Goal: Task Accomplishment & Management: Use online tool/utility

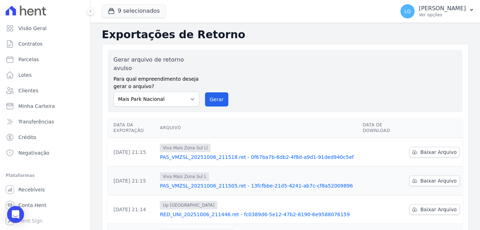
scroll to position [56, 0]
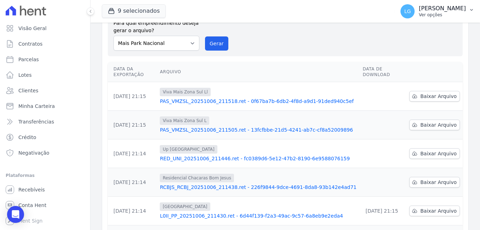
click at [419, 8] on p "[PERSON_NAME]" at bounding box center [442, 8] width 47 height 7
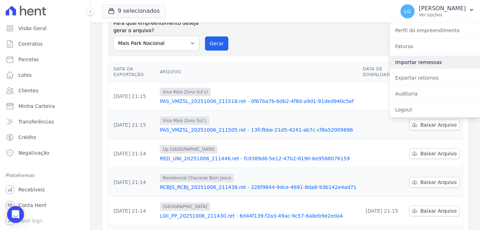
click at [412, 60] on link "Importar remessas" at bounding box center [434, 62] width 90 height 13
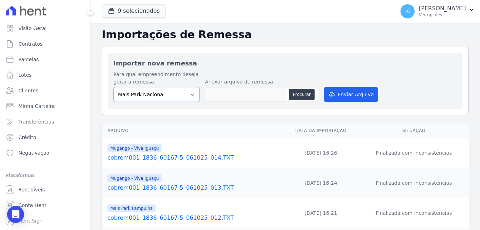
click at [173, 94] on select "[GEOGRAPHIC_DATA] [GEOGRAPHIC_DATA] Iguaçu [GEOGRAPHIC_DATA] RESIDENCIAL CHACAR…" at bounding box center [156, 94] width 86 height 15
select select "f525e02c-9c4c-4f57-95ad-169c6ef5a465"
click at [113, 87] on select "[GEOGRAPHIC_DATA] [GEOGRAPHIC_DATA] Iguaçu [GEOGRAPHIC_DATA] RESIDENCIAL CHACAR…" at bounding box center [156, 94] width 86 height 15
click at [301, 96] on button "Procurar" at bounding box center [301, 94] width 25 height 11
type input "cobrem001_1836_60167-5_061025_014.TXT"
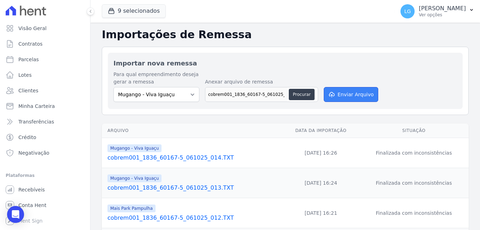
click at [341, 97] on button "Enviar Arquivo" at bounding box center [351, 94] width 54 height 15
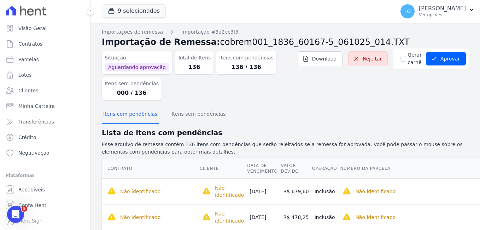
click at [341, 97] on div "Situação Aguardando aprovação Total de Itens 136 Itens com pendências 136 / 136…" at bounding box center [285, 76] width 367 height 57
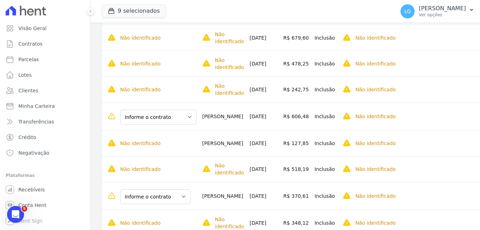
scroll to position [160, 0]
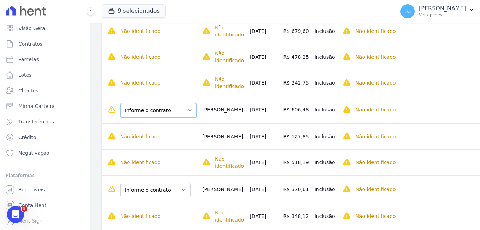
click at [139, 104] on select "Informe o contrato BL19 APT 0101 VIVA IGUAÇU II 0101" at bounding box center [158, 110] width 76 height 15
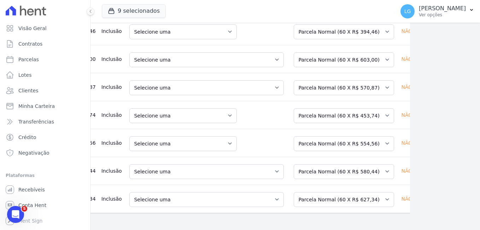
scroll to position [0, 159]
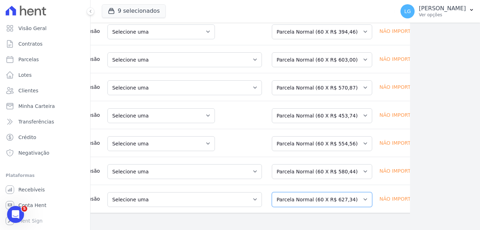
click at [328, 192] on select "Selecione uma Nova Parcela Avulsa Parcela Avulsa Existente Parcela Normal (60 X…" at bounding box center [322, 199] width 100 height 15
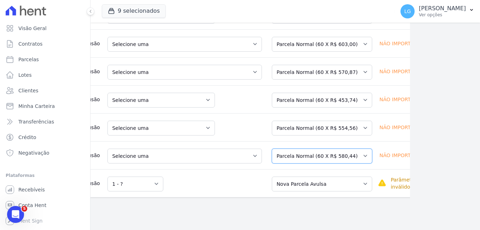
click at [300, 155] on select "Selecione uma Nova Parcela Avulsa Parcela Avulsa Existente Parcela Normal (60 X…" at bounding box center [322, 155] width 100 height 15
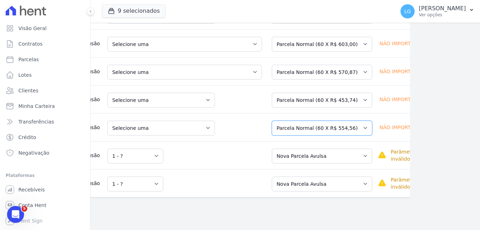
click at [298, 129] on select "Selecione uma Nova Parcela Avulsa Parcela Avulsa Existente Sinal (1 X R$ 1.000,…" at bounding box center [322, 127] width 100 height 15
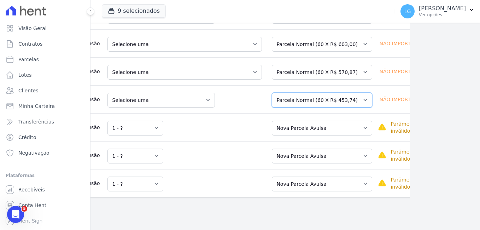
click at [299, 103] on select "Selecione uma Nova Parcela Avulsa Parcela Avulsa Existente Parcela Normal (60 X…" at bounding box center [322, 100] width 100 height 15
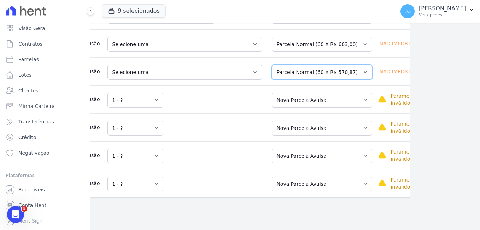
click at [288, 72] on select "Selecione uma Nova Parcela Avulsa Parcela Avulsa Existente Sinal (1 X R$ 500,52…" at bounding box center [322, 72] width 100 height 15
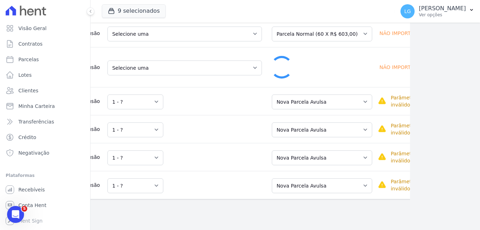
scroll to position [3760, 70]
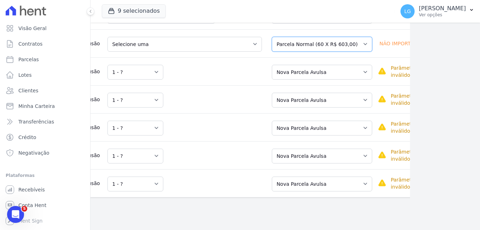
click at [294, 46] on select "Selecione uma Nova Parcela Avulsa Parcela Avulsa Existente Sinal (1 X R$ 1.500,…" at bounding box center [322, 44] width 100 height 15
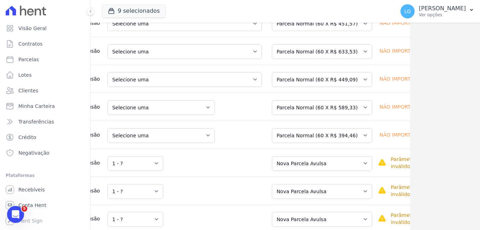
scroll to position [3623, 70]
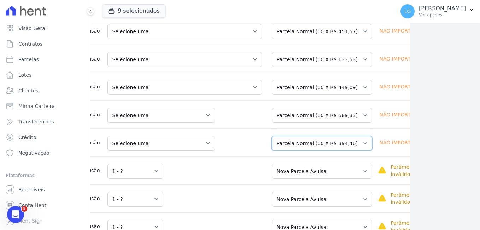
drag, startPoint x: 326, startPoint y: 156, endPoint x: 319, endPoint y: 157, distance: 7.4
click at [326, 151] on select "Selecione uma Nova Parcela Avulsa Parcela Avulsa Existente Parcela Normal (60 X…" at bounding box center [322, 143] width 100 height 15
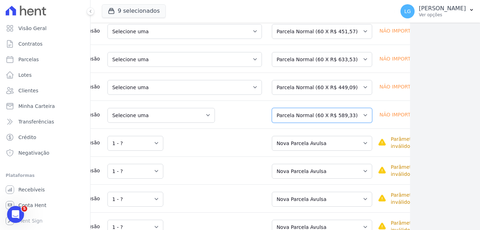
click at [305, 123] on select "Selecione uma Nova Parcela Avulsa Parcela Avulsa Existente Sinal (1 X R$ 1.000,…" at bounding box center [322, 115] width 100 height 15
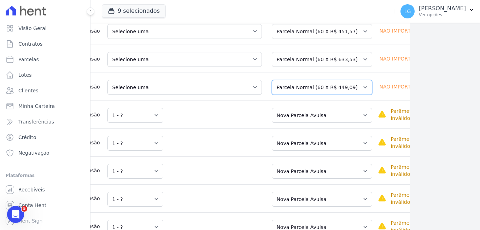
click at [290, 94] on select "Selecione uma Nova Parcela Avulsa Parcela Avulsa Existente Sinal (1 X R$ 1.309,…" at bounding box center [322, 87] width 100 height 15
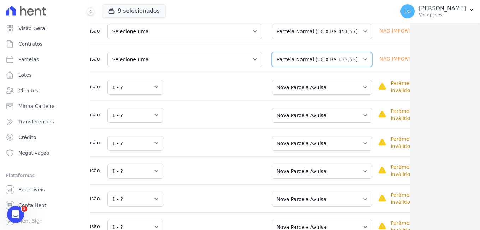
click at [284, 66] on select "Selecione uma Nova Parcela Avulsa Parcela Avulsa Existente Parcela Normal (60 X…" at bounding box center [322, 59] width 100 height 15
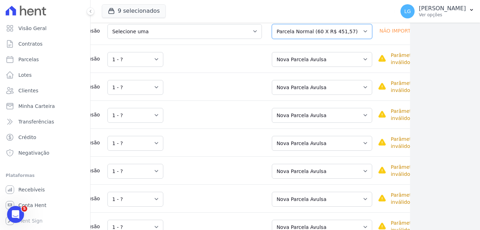
click at [279, 37] on select "Selecione uma Nova Parcela Avulsa Parcela Avulsa Existente Parcela Normal (60 X…" at bounding box center [322, 31] width 100 height 15
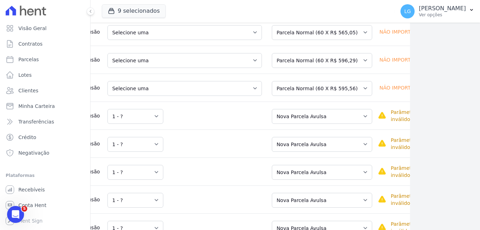
scroll to position [3524, 70]
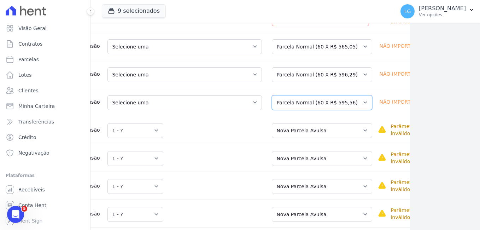
click at [326, 108] on select "Selecione uma Nova Parcela Avulsa Parcela Avulsa Existente Sinal (1 X R$ 1.000,…" at bounding box center [322, 102] width 100 height 15
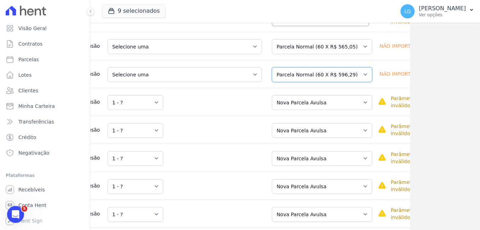
click at [326, 82] on select "Selecione uma Nova Parcela Avulsa Parcela Avulsa Existente Sinal (1 X R$ 1.000,…" at bounding box center [322, 74] width 100 height 15
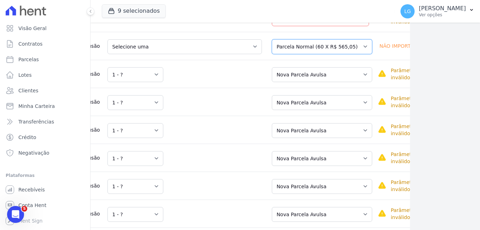
click at [319, 49] on select "Selecione uma Nova Parcela Avulsa Parcela Avulsa Existente Sinal (1 X R$ 500,22…" at bounding box center [322, 46] width 100 height 15
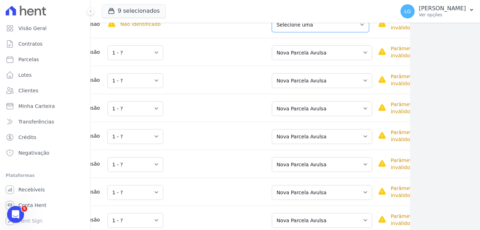
click at [324, 28] on select "Selecione uma Nova Parcela Avulsa Parcela Avulsa Existente Parcela Normal (0 X …" at bounding box center [320, 24] width 97 height 15
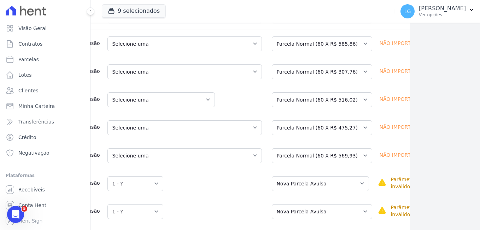
scroll to position [3346, 70]
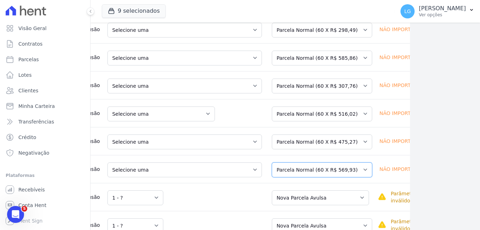
click at [315, 177] on select "Selecione uma Nova Parcela Avulsa Parcela Avulsa Existente Sinal (1 X R$ 1.000,…" at bounding box center [322, 169] width 100 height 15
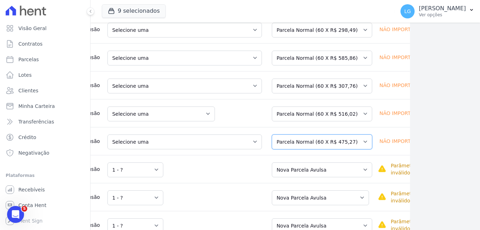
click at [316, 146] on select "Selecione uma Nova Parcela Avulsa Parcela Avulsa Existente Sinal (1 X R$ 500,04…" at bounding box center [322, 141] width 100 height 15
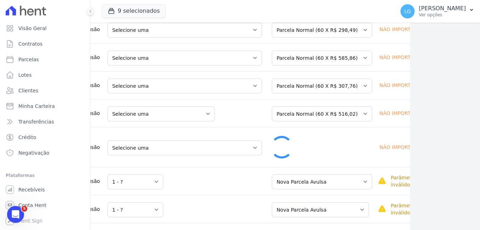
scroll to position [0, 158]
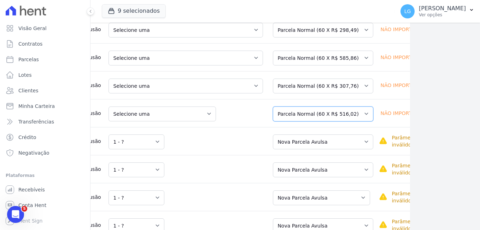
click at [314, 115] on select "Selecione uma Nova Parcela Avulsa Parcela Avulsa Existente Sinal (1 X R$ 1.665,…" at bounding box center [323, 113] width 100 height 15
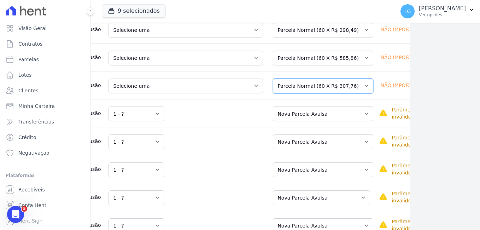
click at [322, 90] on select "Selecione uma Nova Parcela Avulsa Parcela Avulsa Existente Sinal (1 X R$ 244,10…" at bounding box center [323, 85] width 100 height 15
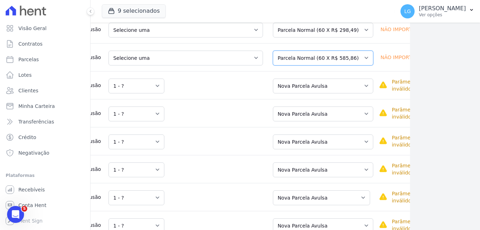
click at [322, 59] on select "Selecione uma Nova Parcela Avulsa Parcela Avulsa Existente Sinal (1 X R$ 500,44…" at bounding box center [323, 58] width 100 height 15
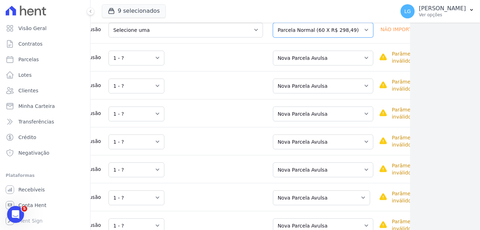
click at [316, 33] on select "Selecione uma Nova Parcela Avulsa Parcela Avulsa Existente Sinal (1 X R$ 500,49…" at bounding box center [323, 30] width 100 height 15
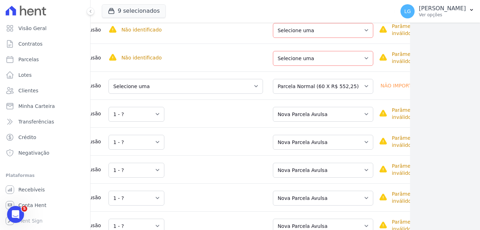
scroll to position [3252, 70]
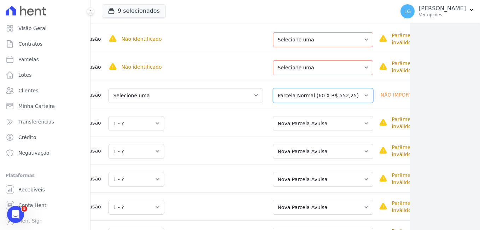
click at [336, 98] on select "Selecione uma Nova Parcela Avulsa Parcela Avulsa Existente Sinal (1 X R$ 1.000,…" at bounding box center [323, 95] width 100 height 15
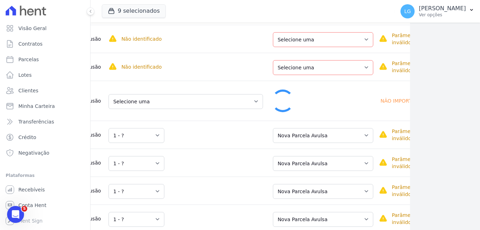
scroll to position [3252, 14]
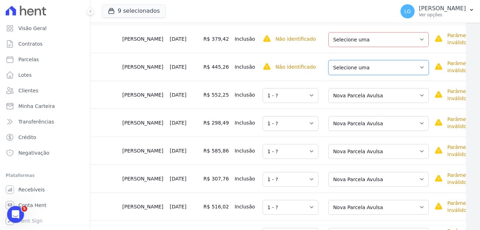
click at [336, 64] on select "Selecione uma Nova Parcela Avulsa Parcela Avulsa Existente Sinal (1 X R$ 500,57…" at bounding box center [378, 67] width 100 height 15
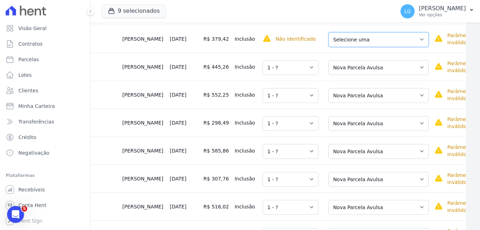
click at [358, 38] on select "Selecione uma Nova Parcela Avulsa Parcela Avulsa Existente Sinal (1 X R$ 500,36…" at bounding box center [378, 39] width 100 height 15
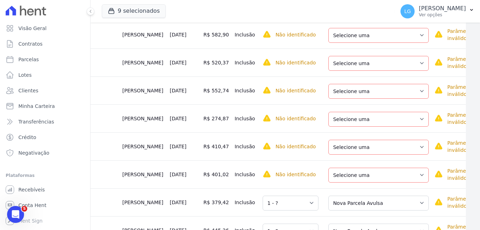
scroll to position [3083, 14]
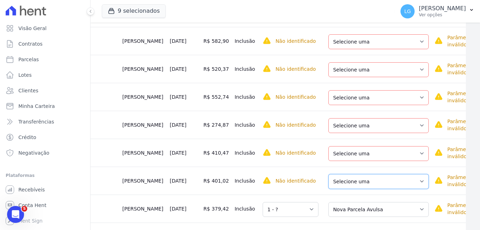
click at [359, 187] on select "Selecione uma Nova Parcela Avulsa Parcela Avulsa Existente Sinal (1 X R$ 500,08…" at bounding box center [378, 181] width 100 height 15
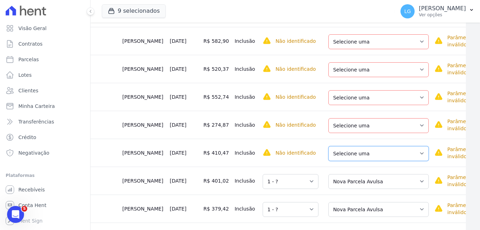
click at [356, 151] on select "Selecione uma Nova Parcela Avulsa Parcela Avulsa Existente Sinal (1 X R$ 1.001,…" at bounding box center [378, 153] width 100 height 15
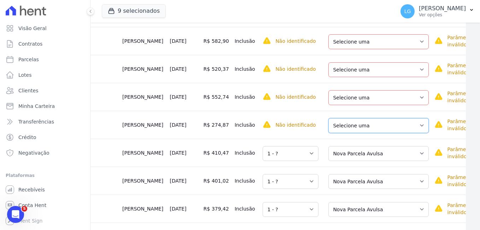
click at [353, 128] on select "Selecione uma Nova Parcela Avulsa Parcela Avulsa Existente Sinal (1 X R$ 14.999…" at bounding box center [378, 125] width 100 height 15
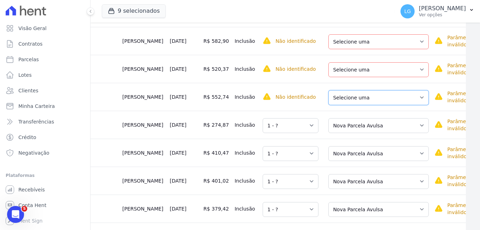
click at [354, 98] on select "Selecione uma Nova Parcela Avulsa Parcela Avulsa Existente Sinal (1 X R$ 1.000,…" at bounding box center [378, 97] width 100 height 15
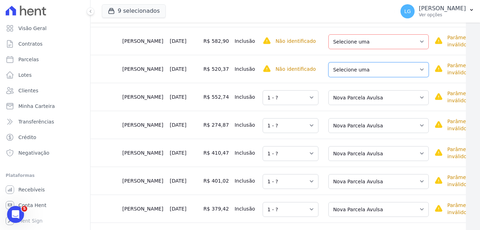
click at [354, 73] on select "Selecione uma Nova Parcela Avulsa Parcela Avulsa Existente Sinal (1 X R$ 1.000,…" at bounding box center [378, 69] width 100 height 15
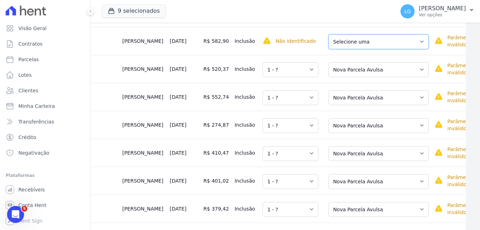
click at [359, 41] on select "Selecione uma Nova Parcela Avulsa Parcela Avulsa Existente Sinal (1 X R$ 4.698,…" at bounding box center [378, 41] width 100 height 15
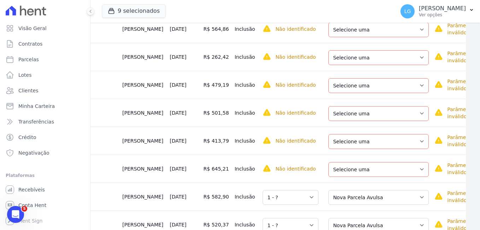
scroll to position [2913, 14]
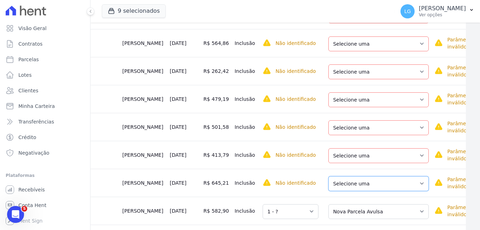
click at [355, 183] on select "Selecione uma Nova Parcela Avulsa Parcela Avulsa Existente Sinal (1 X R$ 500,00…" at bounding box center [378, 183] width 100 height 15
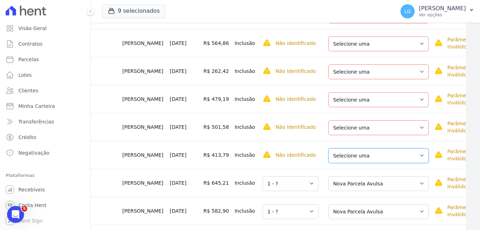
click at [345, 158] on select "Selecione uma Nova Parcela Avulsa Parcela Avulsa Existente Sinal (1 X R$ 1.000,…" at bounding box center [378, 155] width 100 height 15
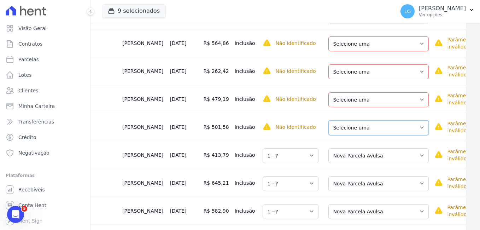
click at [352, 129] on select "Selecione uma Nova Parcela Avulsa Parcela Avulsa Existente Sinal (1 X R$ 500,00…" at bounding box center [378, 127] width 100 height 15
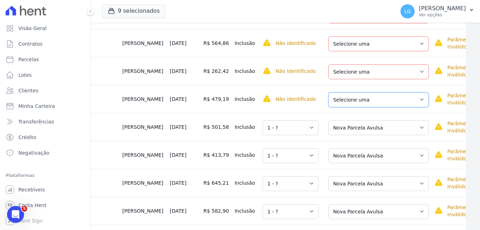
click at [359, 99] on select "Selecione uma Nova Parcela Avulsa Parcela Avulsa Existente Sinal (1 X R$ 1.001,…" at bounding box center [378, 99] width 100 height 15
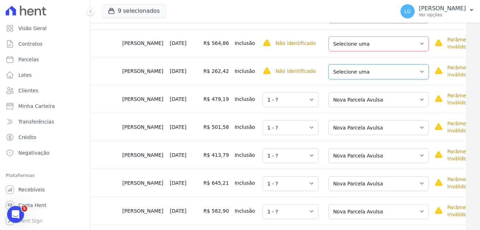
click at [350, 69] on select "Selecione uma Nova Parcela Avulsa Parcela Avulsa Existente Sinal (1 X R$ 500,47…" at bounding box center [378, 71] width 100 height 15
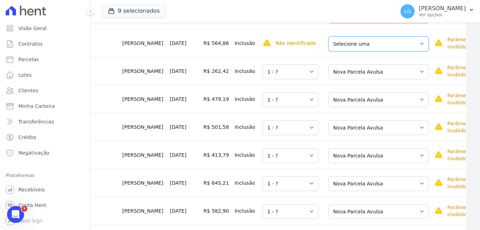
click at [353, 43] on select "Selecione uma Nova Parcela Avulsa Parcela Avulsa Existente Sinal (1 X R$ 1.000,…" at bounding box center [378, 43] width 100 height 15
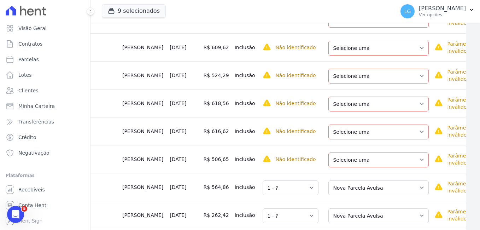
scroll to position [2772, 14]
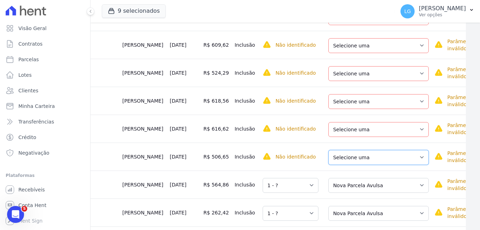
click at [375, 158] on select "Selecione uma Nova Parcela Avulsa Parcela Avulsa Existente Sinal (1 X R$ 1.357,…" at bounding box center [378, 157] width 100 height 15
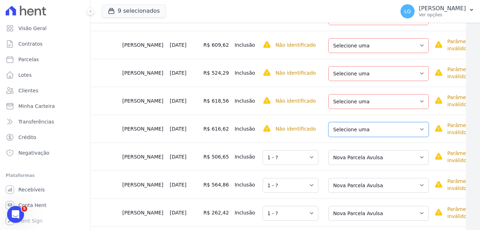
click at [361, 126] on select "Selecione uma Nova Parcela Avulsa Parcela Avulsa Existente Sinal (1 X R$ 1.000,…" at bounding box center [378, 129] width 100 height 15
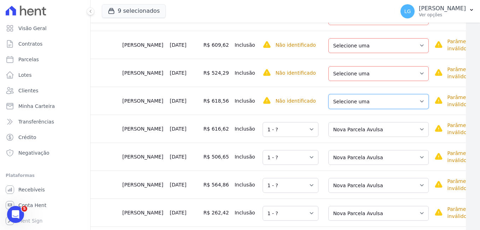
click at [360, 102] on select "Selecione uma Nova Parcela Avulsa Parcela Avulsa Existente Sinal (1 X R$ 1.000,…" at bounding box center [378, 101] width 100 height 15
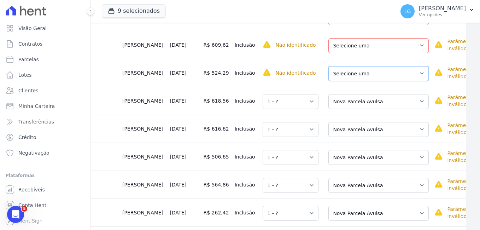
click at [360, 73] on select "Selecione uma Nova Parcela Avulsa Parcela Avulsa Existente Sinal (1 X R$ 1.000,…" at bounding box center [378, 73] width 100 height 15
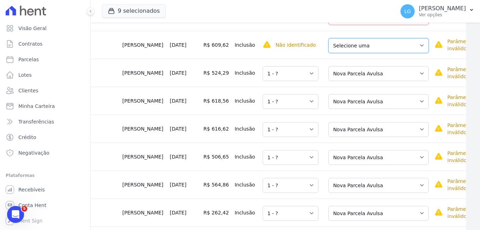
click at [365, 46] on select "Selecione uma Nova Parcela Avulsa Parcela Avulsa Existente Sinal (1 X R$ 500,09…" at bounding box center [378, 45] width 100 height 15
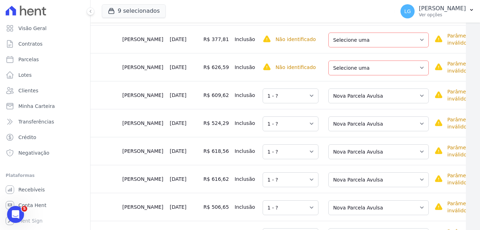
scroll to position [2715, 14]
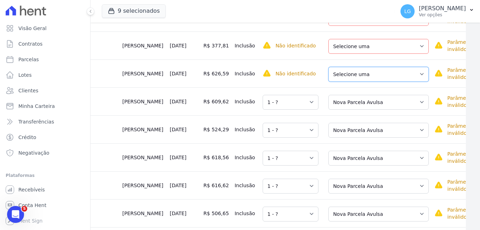
click at [390, 73] on select "Selecione uma Nova Parcela Avulsa Parcela Avulsa Existente Sinal (1 X R$ 1.603,…" at bounding box center [378, 74] width 100 height 15
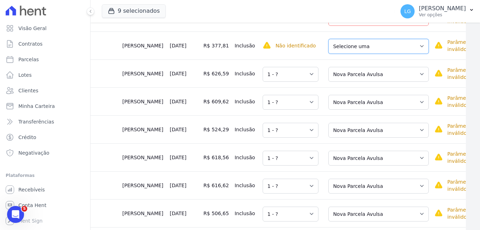
click at [378, 48] on select "Selecione uma Nova Parcela Avulsa Parcela Avulsa Existente Sinal (1 X R$ 1.000,…" at bounding box center [378, 46] width 100 height 15
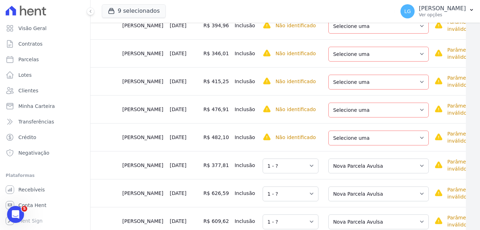
scroll to position [2588, 14]
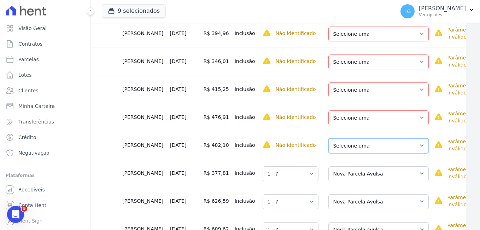
click at [360, 149] on select "Selecione uma Nova Parcela Avulsa Parcela Avulsa Existente Sinal (1 X R$ 500,47…" at bounding box center [378, 145] width 100 height 15
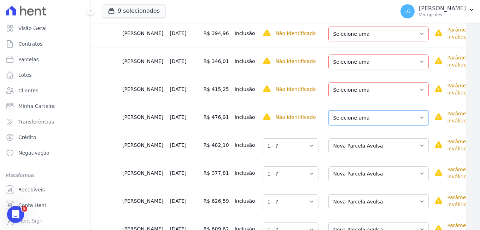
click at [356, 121] on select "Selecione uma Nova Parcela Avulsa Parcela Avulsa Existente Sinal (1 X R$ 1.000,…" at bounding box center [378, 117] width 100 height 15
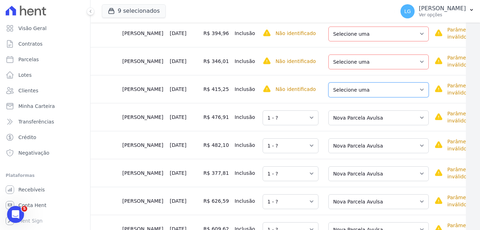
click at [355, 92] on select "Selecione uma Nova Parcela Avulsa Parcela Avulsa Existente Parcela Normal (60 X…" at bounding box center [378, 89] width 100 height 15
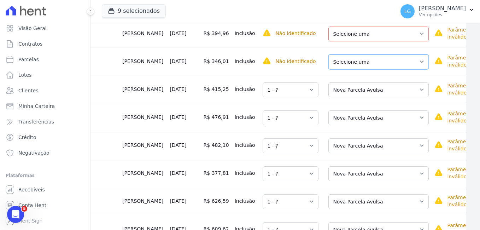
click at [357, 63] on select "Selecione uma Nova Parcela Avulsa Parcela Avulsa Existente Sinal (1 X R$ 1.000,…" at bounding box center [378, 61] width 100 height 15
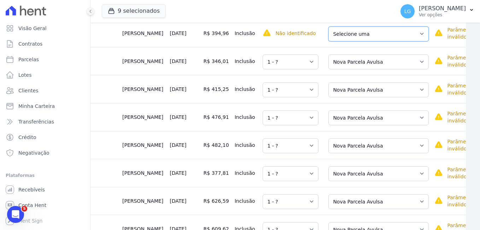
click at [363, 33] on select "Selecione uma Nova Parcela Avulsa Parcela Avulsa Existente Sinal (1 X R$ 1.000,…" at bounding box center [378, 34] width 100 height 15
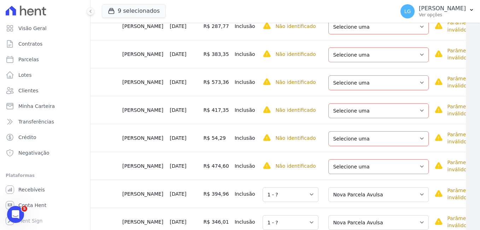
scroll to position [2442, 14]
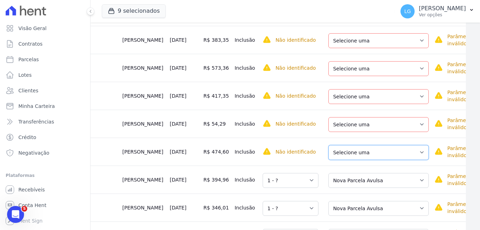
click at [379, 154] on select "Selecione uma Nova Parcela Avulsa Parcela Avulsa Existente Parcela Normal (60 X…" at bounding box center [378, 152] width 100 height 15
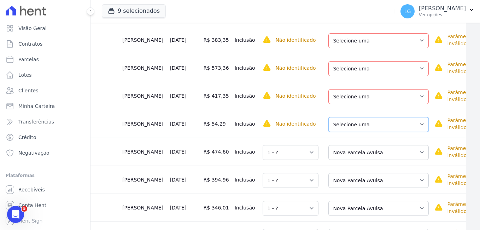
click at [352, 125] on select "Selecione uma Nova Parcela Avulsa Parcela Avulsa Existente Sinal (1 X R$ 1.000,…" at bounding box center [378, 124] width 100 height 15
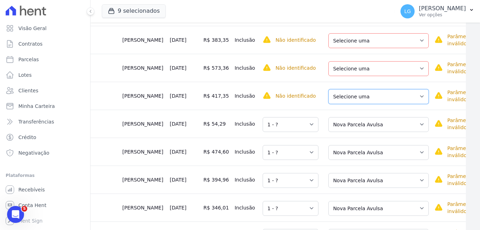
click at [350, 97] on select "Selecione uma Nova Parcela Avulsa Parcela Avulsa Existente Sinal (1 X R$ 1.000,…" at bounding box center [378, 96] width 100 height 15
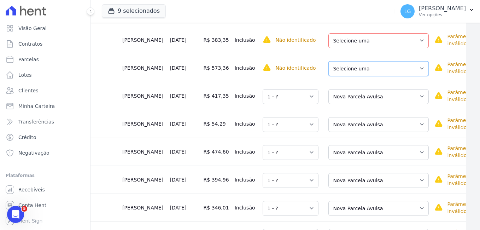
click at [351, 69] on select "Selecione uma Nova Parcela Avulsa Parcela Avulsa Existente Sinal (1 X R$ 1.000,…" at bounding box center [378, 68] width 100 height 15
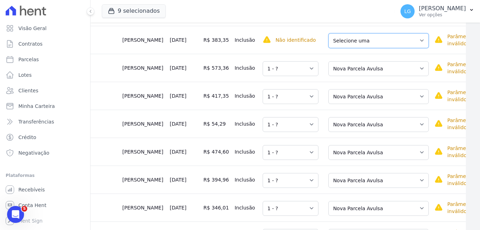
click at [359, 40] on select "Selecione uma Nova Parcela Avulsa Parcela Avulsa Existente Sinal (1 X R$ 1.000,…" at bounding box center [378, 40] width 100 height 15
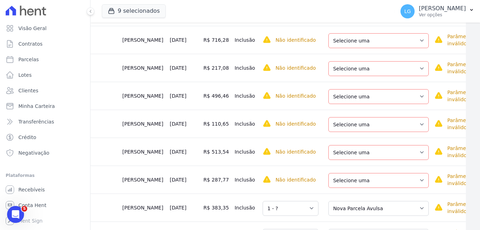
scroll to position [2272, 14]
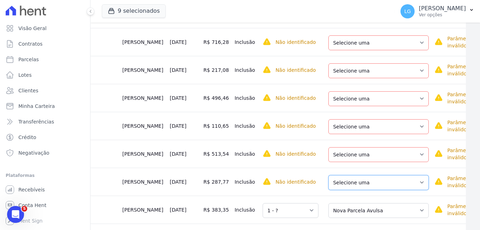
click at [352, 181] on select "Selecione uma Nova Parcela Avulsa Parcela Avulsa Existente Sinal (1 X R$ 4.000,…" at bounding box center [378, 182] width 100 height 15
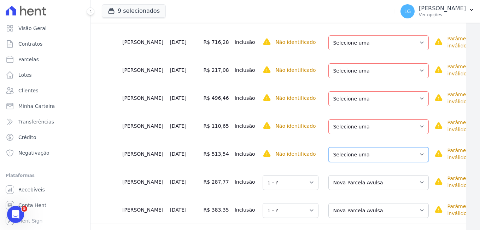
click at [351, 156] on select "Selecione uma Nova Parcela Avulsa Parcela Avulsa Existente Sinal (1 X R$ 4.206,…" at bounding box center [378, 154] width 100 height 15
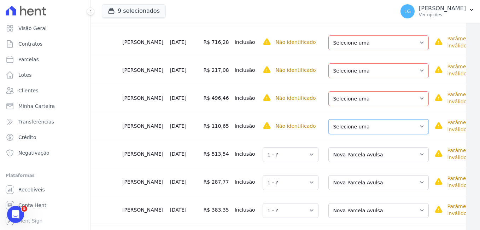
click at [350, 128] on select "Selecione uma Nova Parcela Avulsa Parcela Avulsa Existente Sinal (1 X R$ 4.206,…" at bounding box center [378, 126] width 100 height 15
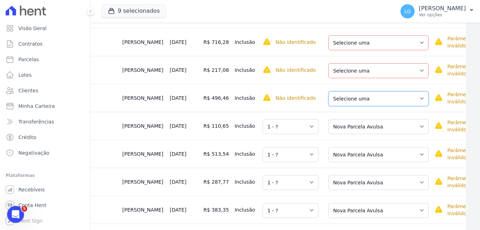
click at [351, 100] on select "Selecione uma Nova Parcela Avulsa Parcela Avulsa Existente Sinal (1 X R$ 1.000,…" at bounding box center [378, 98] width 100 height 15
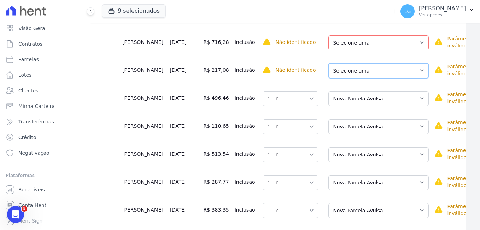
click at [361, 72] on select "Selecione uma Nova Parcela Avulsa Parcela Avulsa Existente Sinal (1 X R$ 1.000,…" at bounding box center [378, 70] width 100 height 15
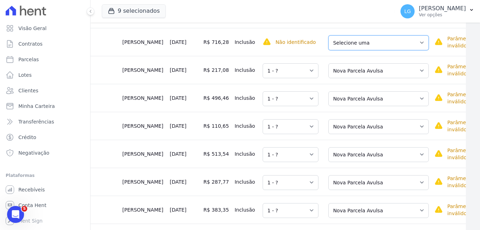
click at [366, 45] on select "Selecione uma Nova Parcela Avulsa Parcela Avulsa Existente Sinal (1 X R$ 1.642,…" at bounding box center [378, 42] width 100 height 15
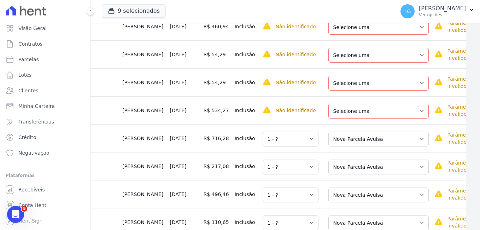
scroll to position [2173, 14]
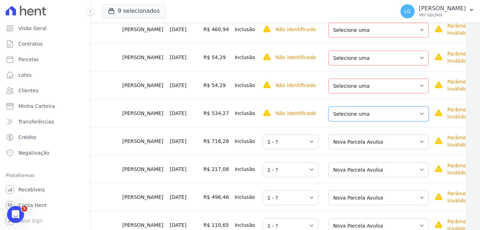
click at [373, 115] on select "Selecione uma Nova Parcela Avulsa Parcela Avulsa Existente Sinal (1 X R$ 1.000,…" at bounding box center [378, 113] width 100 height 15
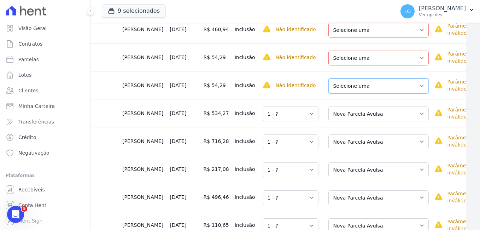
click at [365, 86] on select "Selecione uma Nova Parcela Avulsa Parcela Avulsa Existente Sinal (1 X R$ 1.000,…" at bounding box center [378, 85] width 100 height 15
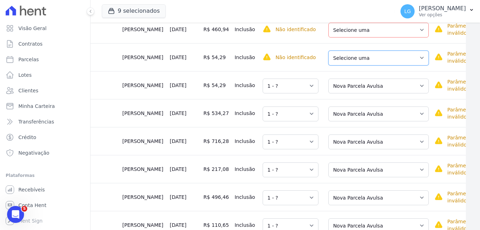
click at [360, 56] on select "Selecione uma Nova Parcela Avulsa Parcela Avulsa Existente Sinal (1 X R$ 500,49…" at bounding box center [378, 58] width 100 height 15
click at [346, 38] on td "Selecione uma Nova Parcela Avulsa Parcela Avulsa Existente Sinal (1 X R$ 500,49…" at bounding box center [376, 29] width 110 height 28
click at [346, 30] on select "Selecione uma Nova Parcela Avulsa Parcela Avulsa Existente Sinal (1 X R$ 500,49…" at bounding box center [378, 30] width 100 height 15
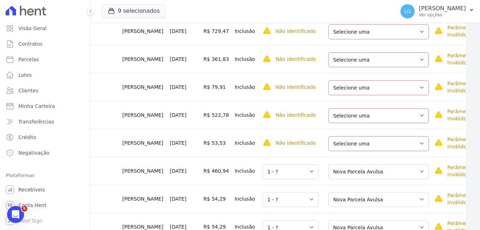
scroll to position [2018, 14]
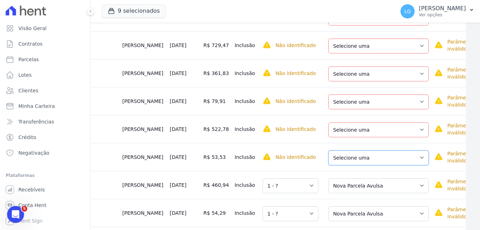
click at [379, 157] on select "Selecione uma Nova Parcela Avulsa Parcela Avulsa Existente Sinal (1 X R$ 1.000,…" at bounding box center [378, 157] width 100 height 15
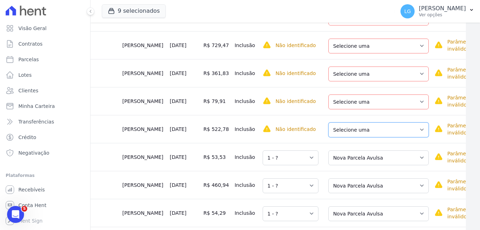
click at [358, 133] on select "Selecione uma Nova Parcela Avulsa Parcela Avulsa Existente Sinal (1 X R$ 1.000,…" at bounding box center [378, 129] width 100 height 15
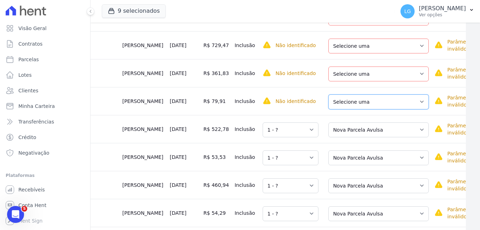
click at [352, 105] on select "Selecione uma Nova Parcela Avulsa Parcela Avulsa Existente Sinal (1 X R$ 1.000,…" at bounding box center [378, 101] width 100 height 15
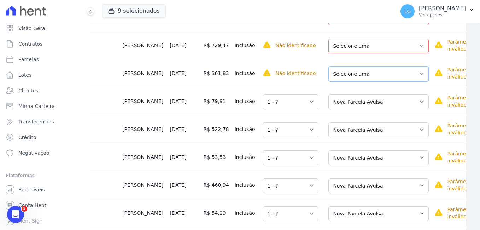
click at [356, 76] on select "Selecione uma Nova Parcela Avulsa Parcela Avulsa Existente Sinal (1 X R$ 1.000,…" at bounding box center [378, 73] width 100 height 15
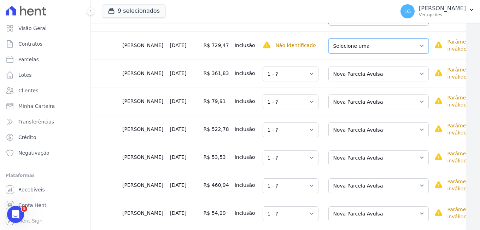
click at [362, 48] on select "Selecione uma Nova Parcela Avulsa Parcela Avulsa Existente Sinal (1 X R$ 1.400,…" at bounding box center [378, 46] width 100 height 15
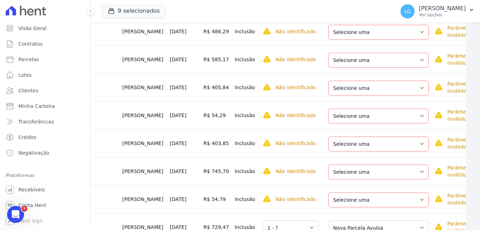
scroll to position [1829, 14]
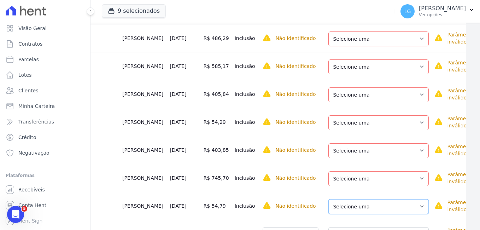
click at [336, 207] on select "Selecione uma Nova Parcela Avulsa Parcela Avulsa Existente Sinal (1 X R$ 1.400,…" at bounding box center [378, 206] width 100 height 15
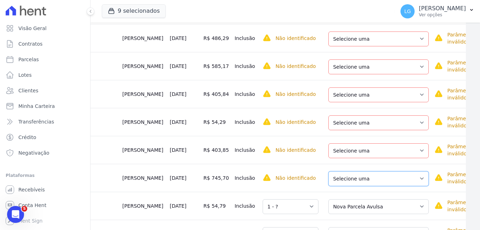
click at [343, 176] on select "Selecione uma Nova Parcela Avulsa Parcela Avulsa Existente Sinal (1 X R$ 1.079,…" at bounding box center [378, 178] width 100 height 15
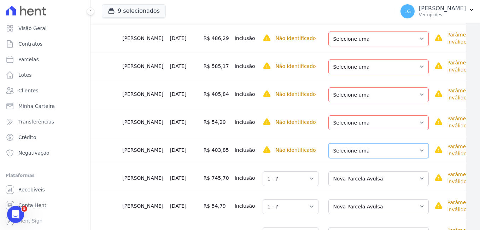
click at [354, 150] on select "Selecione uma Nova Parcela Avulsa Parcela Avulsa Existente Sinal (1 X R$ 1.031,…" at bounding box center [378, 150] width 100 height 15
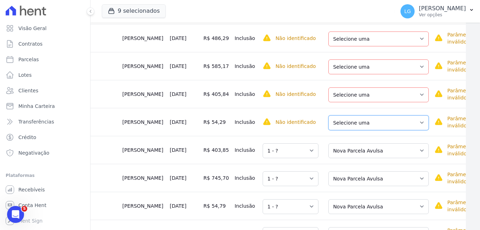
click at [336, 120] on select "Selecione uma Nova Parcela Avulsa Parcela Avulsa Existente Sinal (1 X R$ 1.031,…" at bounding box center [378, 122] width 100 height 15
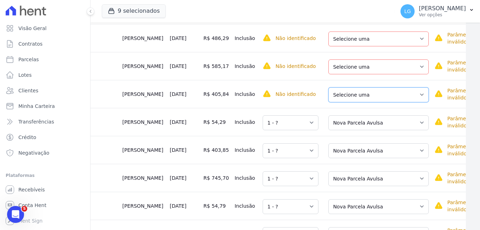
click at [342, 96] on select "Selecione uma Nova Parcela Avulsa Parcela Avulsa Existente Sinal (1 X R$ 1.001,…" at bounding box center [378, 94] width 100 height 15
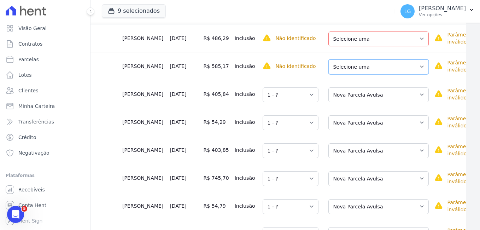
click at [349, 68] on select "Selecione uma Nova Parcela Avulsa Parcela Avulsa Existente Sinal (1 X R$ 1.000,…" at bounding box center [378, 66] width 100 height 15
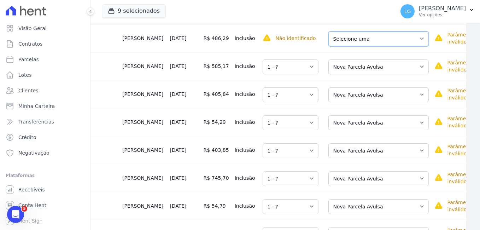
click at [343, 38] on select "Selecione uma Nova Parcela Avulsa Parcela Avulsa Existente Sinal (1 X R$ 501,09…" at bounding box center [378, 38] width 100 height 15
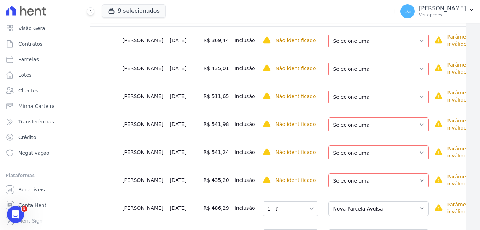
scroll to position [1646, 14]
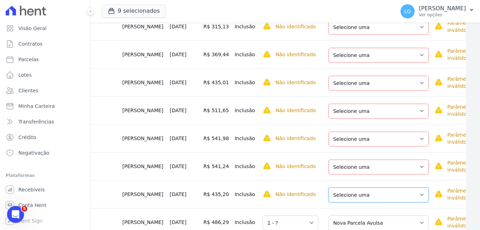
click at [344, 193] on select "Selecione uma Nova Parcela Avulsa Parcela Avulsa Existente Sinal (1 X R$ 1.000,…" at bounding box center [378, 194] width 100 height 15
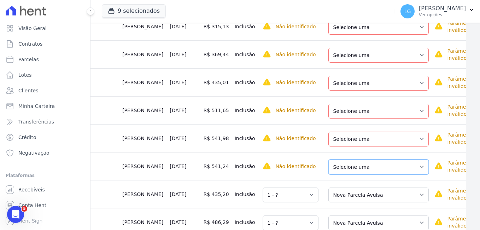
click at [351, 170] on select "Selecione uma Nova Parcela Avulsa Parcela Avulsa Existente Sinal (1 X R$ 1.000,…" at bounding box center [378, 166] width 100 height 15
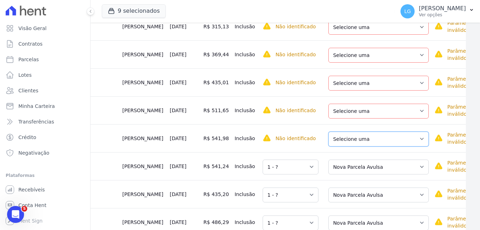
click at [353, 141] on select "Selecione uma Nova Parcela Avulsa Parcela Avulsa Existente Intercalada (1 X R$ …" at bounding box center [378, 138] width 100 height 15
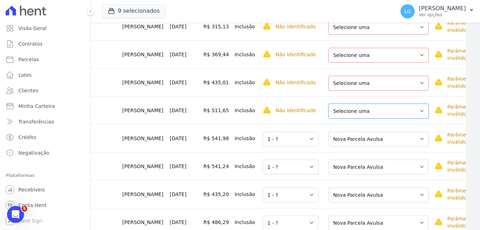
click at [350, 109] on select "Selecione uma Nova Parcela Avulsa Parcela Avulsa Existente Parcela Normal (60 X…" at bounding box center [378, 111] width 100 height 15
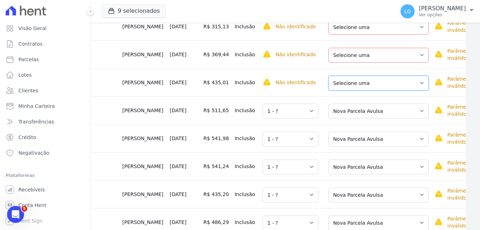
click at [349, 84] on select "Selecione uma Nova Parcela Avulsa Parcela Avulsa Existente Parcela Normal (54 X…" at bounding box center [378, 83] width 100 height 15
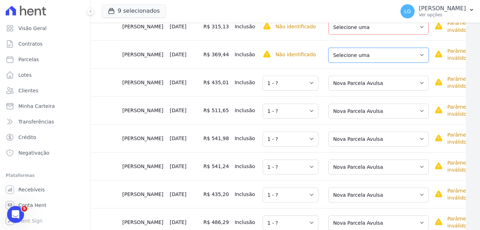
click at [362, 52] on select "Selecione uma Nova Parcela Avulsa Parcela Avulsa Existente Parcela Normal (38 X…" at bounding box center [378, 55] width 100 height 15
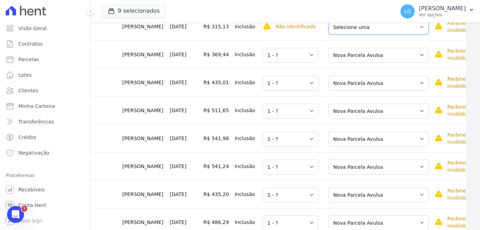
click at [375, 32] on select "Selecione uma Nova Parcela Avulsa Parcela Avulsa Existente Parcela Normal (38 X…" at bounding box center [378, 27] width 100 height 15
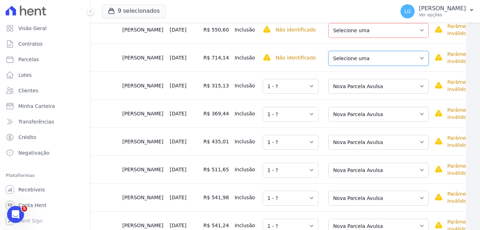
click at [377, 56] on select "Selecione uma Nova Parcela Avulsa Parcela Avulsa Existente Parcela Normal (38 X…" at bounding box center [378, 58] width 100 height 15
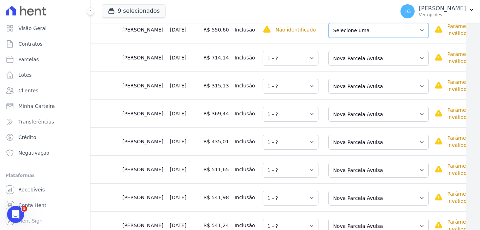
click at [383, 30] on select "Selecione uma Nova Parcela Avulsa Parcela Avulsa Existente Parcela Normal (38 X…" at bounding box center [378, 30] width 100 height 15
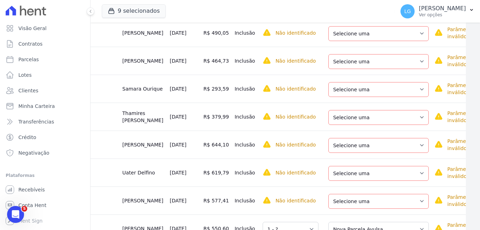
scroll to position [1384, 14]
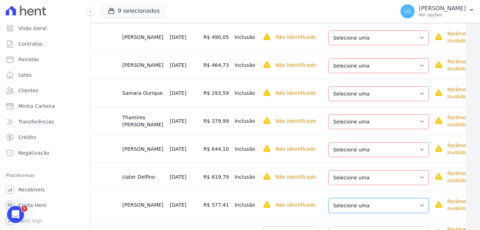
click at [343, 205] on select "Selecione uma Nova Parcela Avulsa Parcela Avulsa Existente Parcela Normal (38 X…" at bounding box center [378, 205] width 100 height 15
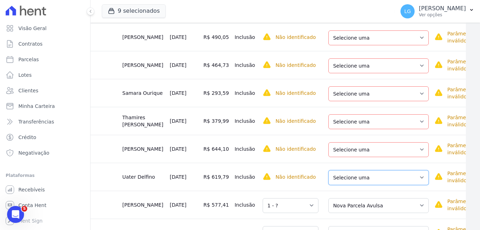
click at [339, 175] on select "Selecione uma Nova Parcela Avulsa Parcela Avulsa Existente Parcela Normal (38 X…" at bounding box center [378, 177] width 100 height 15
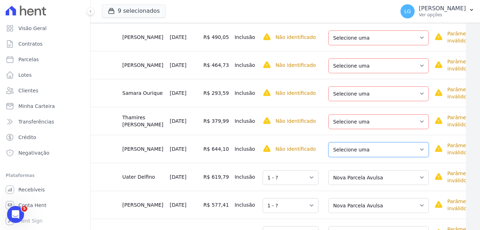
click at [351, 153] on select "Selecione uma Nova Parcela Avulsa Parcela Avulsa Existente Parcela Normal (38 X…" at bounding box center [378, 149] width 100 height 15
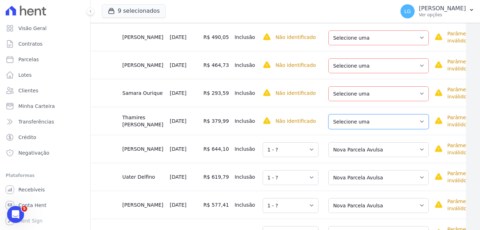
click at [361, 120] on select "Selecione uma Nova Parcela Avulsa Parcela Avulsa Existente Parcela Normal (37 X…" at bounding box center [378, 121] width 100 height 15
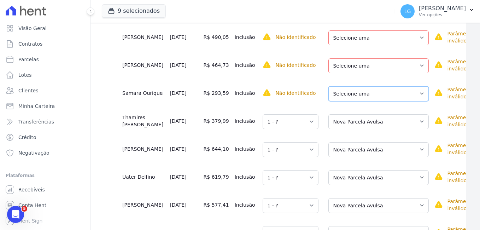
click at [359, 93] on select "Selecione uma Nova Parcela Avulsa Parcela Avulsa Existente Parcela Normal (38 X…" at bounding box center [378, 93] width 100 height 15
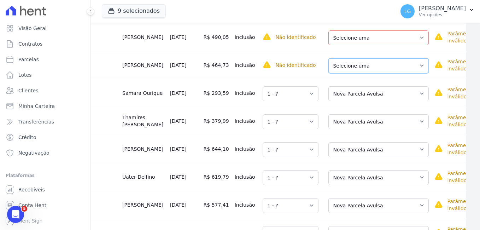
click at [355, 66] on select "Selecione uma Nova Parcela Avulsa Parcela Avulsa Existente Parcela Normal (38 X…" at bounding box center [378, 65] width 100 height 15
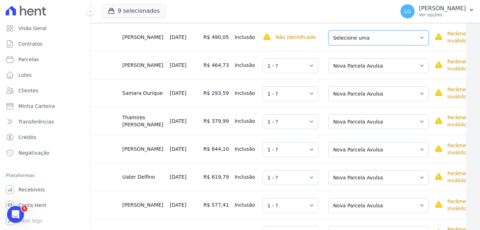
click at [355, 39] on select "Selecione uma Nova Parcela Avulsa Parcela Avulsa Existente Parcela Normal (38 X…" at bounding box center [378, 37] width 100 height 15
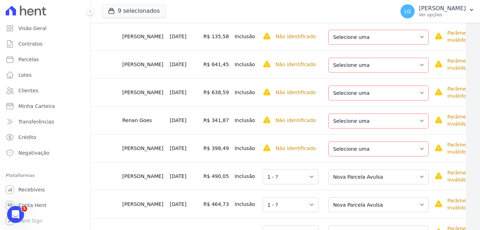
scroll to position [1242, 14]
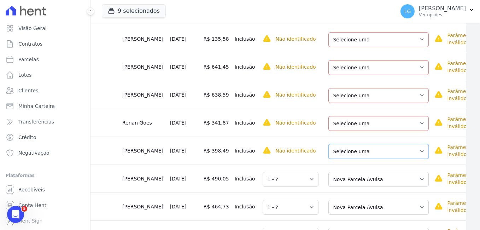
click at [359, 151] on select "Selecione uma Nova Parcela Avulsa Parcela Avulsa Existente Parcela Normal (38 X…" at bounding box center [378, 151] width 100 height 15
click at [358, 125] on select "Selecione uma Nova Parcela Avulsa Parcela Avulsa Existente Parcela Normal (38 X…" at bounding box center [378, 123] width 100 height 15
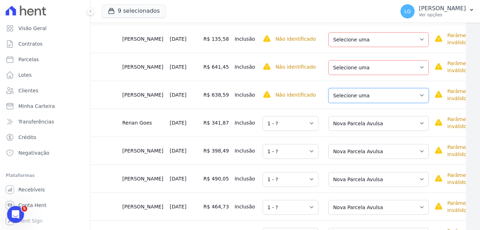
click at [359, 96] on select "Selecione uma Nova Parcela Avulsa Parcela Avulsa Existente Parcela Normal (38 X…" at bounding box center [378, 95] width 100 height 15
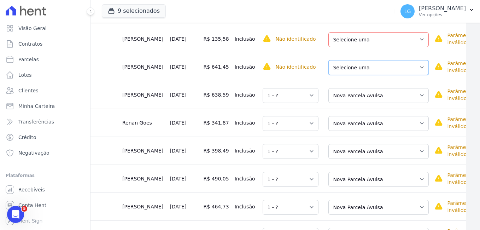
click at [365, 67] on select "Selecione uma Nova Parcela Avulsa Parcela Avulsa Existente Parcela Normal (38 X…" at bounding box center [378, 67] width 100 height 15
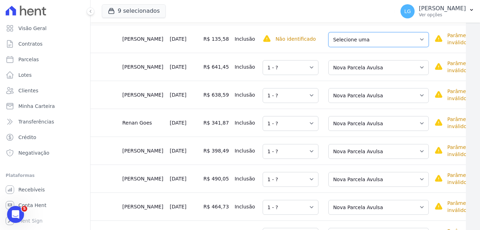
click at [363, 40] on select "Selecione uma Nova Parcela Avulsa Parcela Avulsa Existente Parcela Normal (38 X…" at bounding box center [378, 39] width 100 height 15
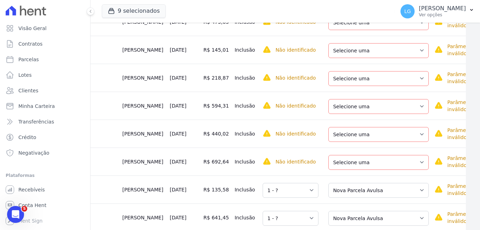
scroll to position [1078, 14]
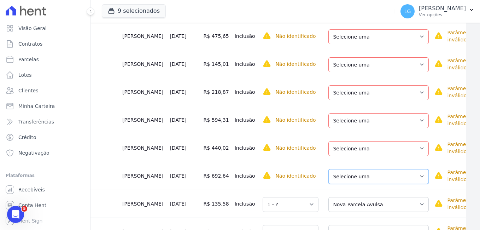
click at [354, 177] on select "Selecione uma Nova Parcela Avulsa Parcela Avulsa Existente Parcela Normal (38 X…" at bounding box center [378, 176] width 100 height 15
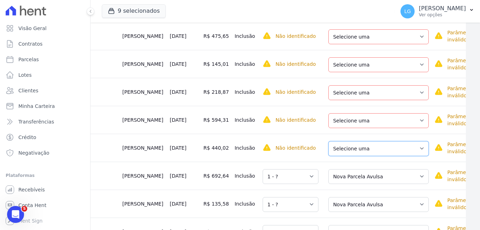
click at [355, 151] on select "Selecione uma Nova Parcela Avulsa Parcela Avulsa Existente Parcela Normal (38 X…" at bounding box center [378, 148] width 100 height 15
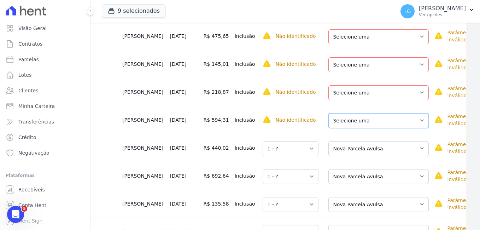
click at [357, 120] on select "Selecione uma Nova Parcela Avulsa Parcela Avulsa Existente Parcela Normal (38 X…" at bounding box center [378, 120] width 100 height 15
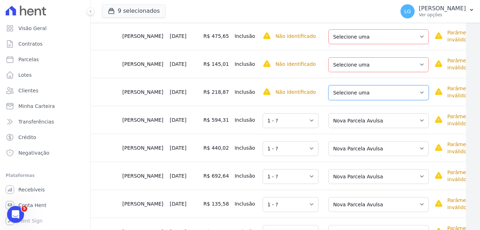
click at [357, 91] on select "Selecione uma Nova Parcela Avulsa Parcela Avulsa Existente Parcela Normal (38 X…" at bounding box center [378, 92] width 100 height 15
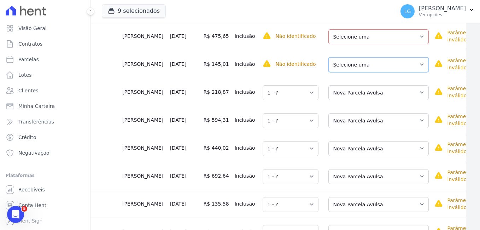
click at [356, 63] on select "Selecione uma Nova Parcela Avulsa Parcela Avulsa Existente Parcela Normal (38 X…" at bounding box center [378, 64] width 100 height 15
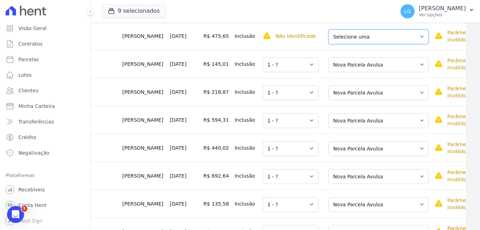
click at [361, 36] on select "Selecione uma Nova Parcela Avulsa Parcela Avulsa Existente Parcela Normal (38 X…" at bounding box center [378, 36] width 100 height 15
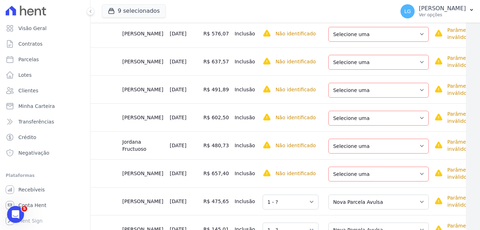
scroll to position [899, 14]
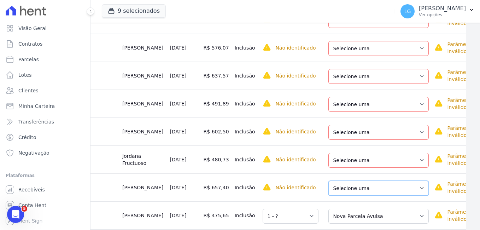
click at [340, 187] on select "Selecione uma Nova Parcela Avulsa Parcela Avulsa Existente Parcela Normal (38 X…" at bounding box center [378, 188] width 100 height 15
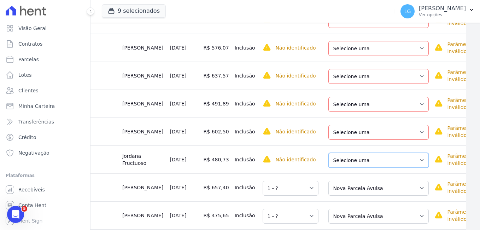
click at [340, 161] on select "Selecione uma Nova Parcela Avulsa Parcela Avulsa Existente Parcela Normal (38 X…" at bounding box center [378, 160] width 100 height 15
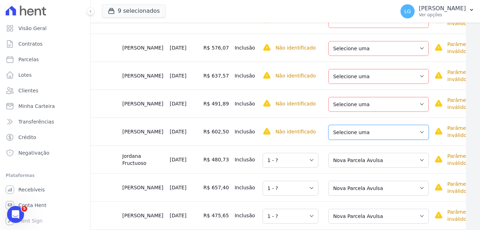
click at [344, 134] on select "Selecione uma Nova Parcela Avulsa Parcela Avulsa Existente Parcela Normal (38 X…" at bounding box center [378, 132] width 100 height 15
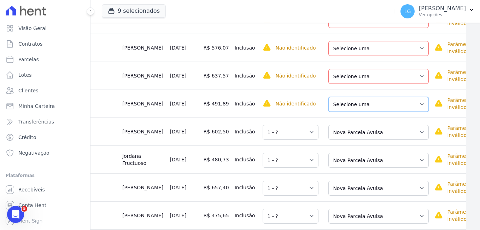
click at [349, 104] on select "Selecione uma Nova Parcela Avulsa Parcela Avulsa Existente Parcela Normal (38 X…" at bounding box center [378, 104] width 100 height 15
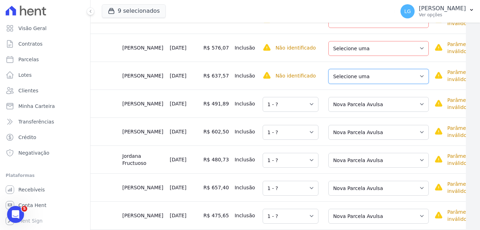
click at [357, 76] on select "Selecione uma Nova Parcela Avulsa Parcela Avulsa Existente Parcela Normal (38 X…" at bounding box center [378, 76] width 100 height 15
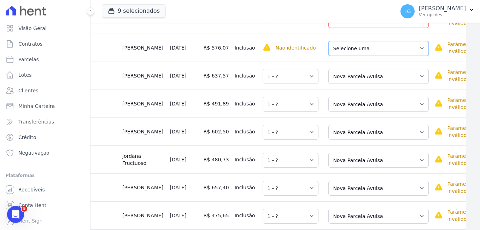
click at [347, 46] on select "Selecione uma Nova Parcela Avulsa Parcela Avulsa Existente Parcela Normal (38 X…" at bounding box center [378, 48] width 100 height 15
click at [360, 26] on select "Selecione uma Nova Parcela Avulsa Parcela Avulsa Existente Parcela Normal (38 X…" at bounding box center [378, 20] width 100 height 15
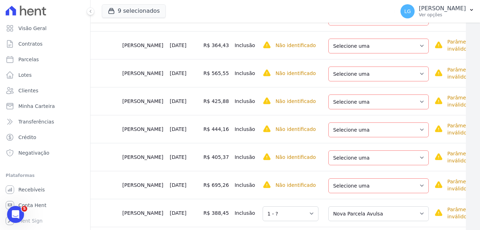
scroll to position [692, 14]
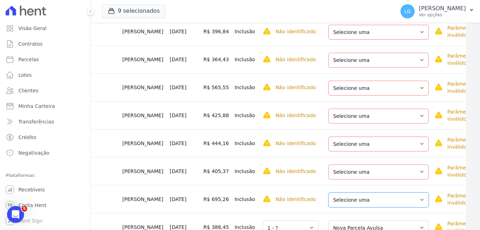
click at [364, 202] on select "Selecione uma Nova Parcela Avulsa Parcela Avulsa Existente Parcela Normal (38 X…" at bounding box center [378, 199] width 100 height 15
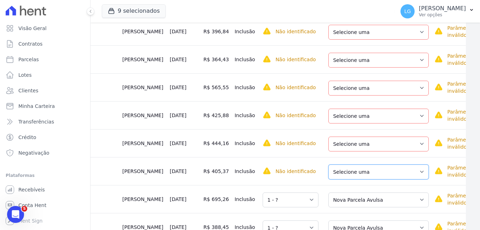
click at [330, 173] on select "Selecione uma Nova Parcela Avulsa Parcela Avulsa Existente Parcela Normal (40 X…" at bounding box center [378, 171] width 100 height 15
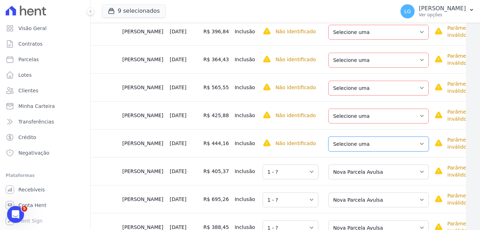
click at [343, 143] on select "Selecione uma Nova Parcela Avulsa Parcela Avulsa Existente Parcela Normal (38 X…" at bounding box center [378, 143] width 100 height 15
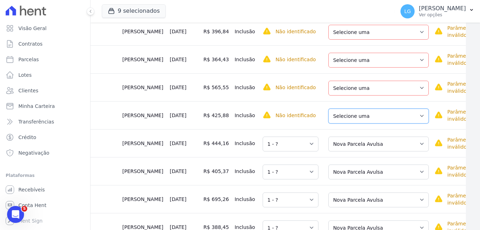
click at [347, 115] on select "Selecione uma Nova Parcela Avulsa Parcela Avulsa Existente Parcela Normal (38 X…" at bounding box center [378, 115] width 100 height 15
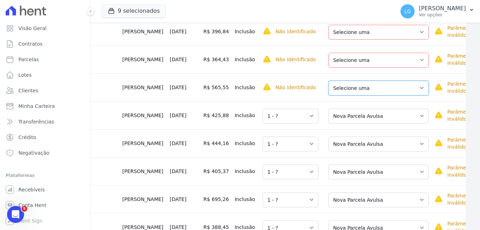
click at [361, 88] on select "Selecione uma Nova Parcela Avulsa Parcela Avulsa Existente Parcela Normal (40 X…" at bounding box center [378, 88] width 100 height 15
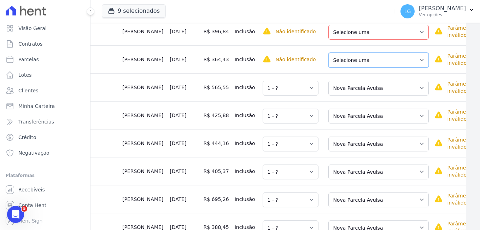
click at [352, 61] on select "Selecione uma Nova Parcela Avulsa Parcela Avulsa Existente Parcela Normal (38 X…" at bounding box center [378, 60] width 100 height 15
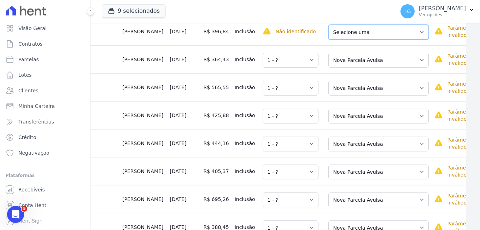
click at [362, 33] on select "Selecione uma Nova Parcela Avulsa Parcela Avulsa Existente Parcela Normal (38 X…" at bounding box center [378, 32] width 100 height 15
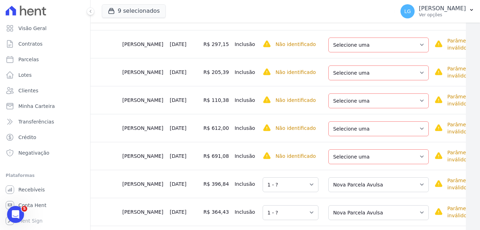
scroll to position [536, 14]
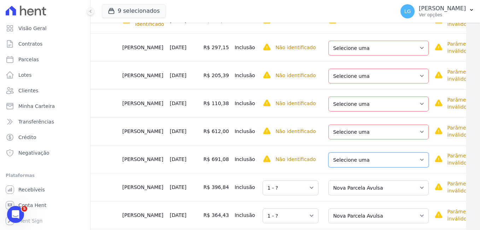
click at [358, 164] on select "Selecione uma Nova Parcela Avulsa Parcela Avulsa Existente Parcela Normal (38 X…" at bounding box center [378, 159] width 100 height 15
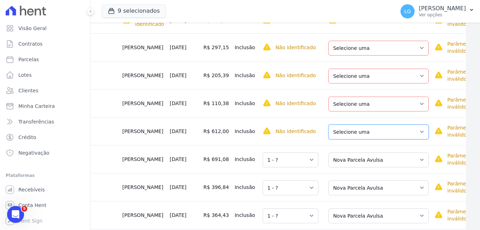
click at [359, 131] on select "Selecione uma Nova Parcela Avulsa Parcela Avulsa Existente Parcela Normal (38 X…" at bounding box center [378, 131] width 100 height 15
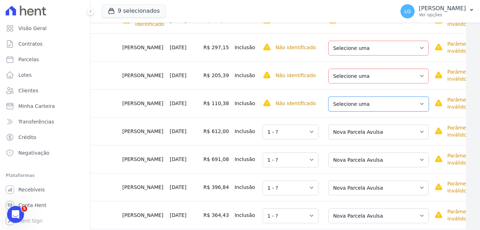
click at [356, 107] on select "Selecione uma Nova Parcela Avulsa Parcela Avulsa Existente Parcela Normal (38 X…" at bounding box center [378, 103] width 100 height 15
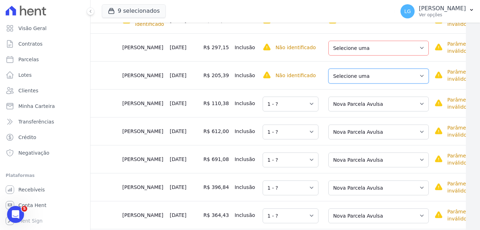
click at [361, 69] on select "Selecione uma Nova Parcela Avulsa Parcela Avulsa Existente Parcela Normal (38 X…" at bounding box center [378, 76] width 100 height 15
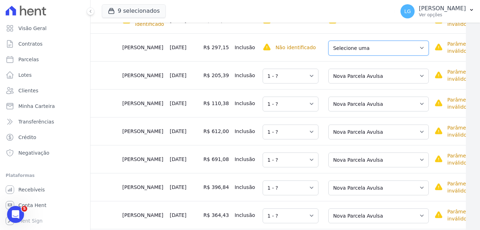
click at [365, 44] on select "Selecione uma Nova Parcela Avulsa Parcela Avulsa Existente Parcela Normal (38 X…" at bounding box center [378, 48] width 100 height 15
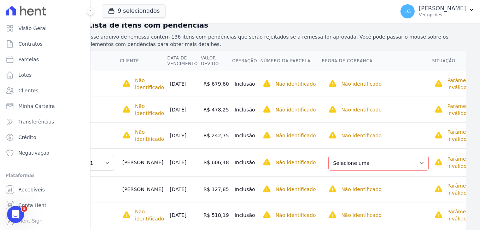
scroll to position [79, 14]
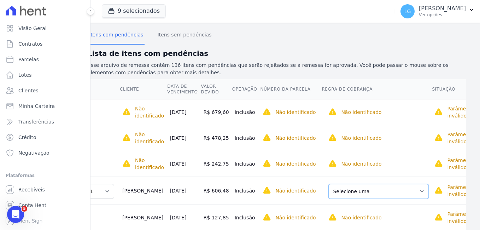
click at [348, 194] on select "Selecione uma Nova Parcela Avulsa Parcela Avulsa Existente Sinal (1 X R$ 1.000,…" at bounding box center [378, 191] width 100 height 15
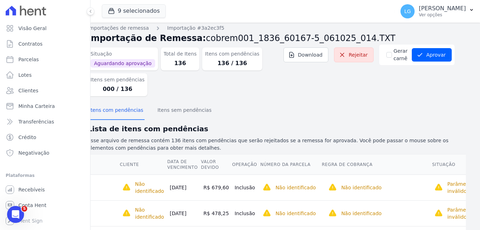
scroll to position [0, 14]
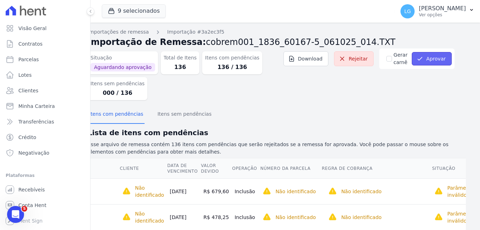
click at [423, 54] on button "Aprovar" at bounding box center [432, 58] width 40 height 13
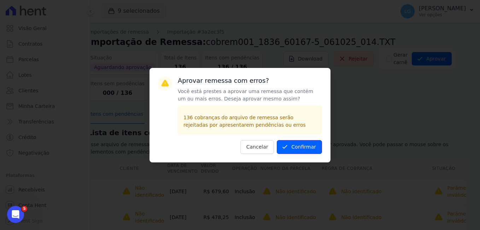
click at [293, 147] on button "Confirmar" at bounding box center [299, 147] width 45 height 14
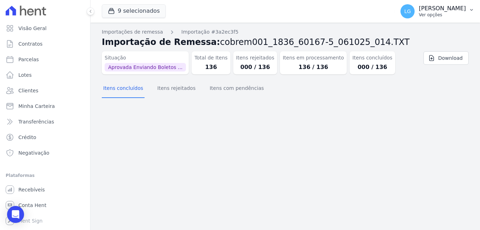
click at [419, 13] on p "Ver opções" at bounding box center [442, 15] width 47 height 6
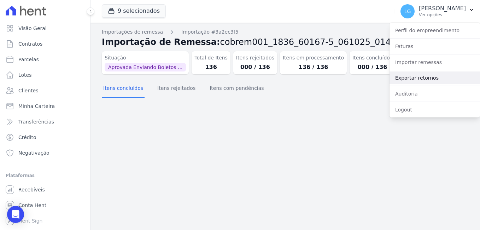
click at [401, 76] on link "Exportar retornos" at bounding box center [434, 77] width 90 height 13
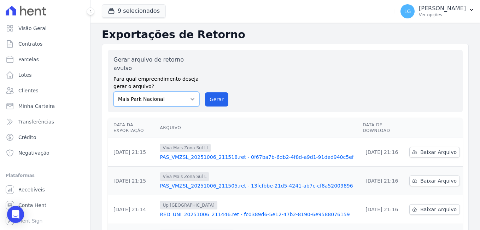
click at [180, 92] on select "[GEOGRAPHIC_DATA] [GEOGRAPHIC_DATA] Iguaçu [GEOGRAPHIC_DATA] RESIDENCIAL CHACAR…" at bounding box center [156, 99] width 86 height 15
select select "f525e02c-9c4c-4f57-95ad-169c6ef5a465"
click at [113, 92] on select "[GEOGRAPHIC_DATA] [GEOGRAPHIC_DATA] Iguaçu [GEOGRAPHIC_DATA] RESIDENCIAL CHACAR…" at bounding box center [156, 99] width 86 height 15
click at [212, 92] on button "Gerar" at bounding box center [216, 99] width 23 height 14
click at [422, 148] on span "Baixar Arquivo" at bounding box center [438, 151] width 36 height 7
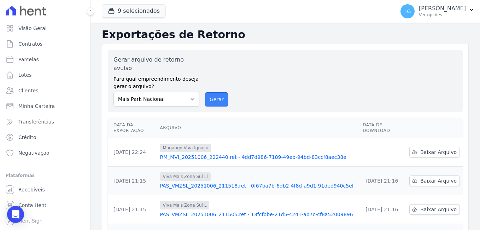
click at [221, 92] on button "Gerar" at bounding box center [216, 99] width 23 height 14
click at [189, 92] on select "[GEOGRAPHIC_DATA] [GEOGRAPHIC_DATA] Iguaçu [GEOGRAPHIC_DATA] RESIDENCIAL CHACAR…" at bounding box center [156, 99] width 86 height 15
select select "f525e02c-9c4c-4f57-95ad-169c6ef5a465"
click at [113, 92] on select "[GEOGRAPHIC_DATA] [GEOGRAPHIC_DATA] Iguaçu [GEOGRAPHIC_DATA] RESIDENCIAL CHACAR…" at bounding box center [156, 99] width 86 height 15
click at [216, 92] on button "Gerar" at bounding box center [216, 99] width 23 height 14
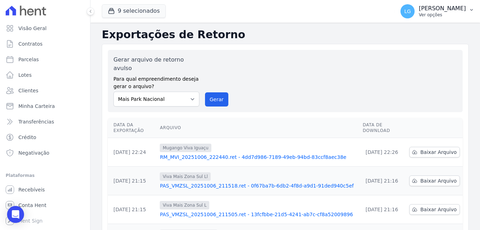
click at [419, 16] on p "Ver opções" at bounding box center [442, 15] width 47 height 6
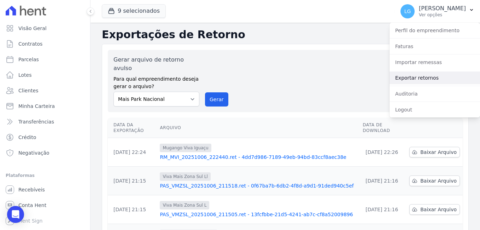
click at [421, 75] on link "Exportar retornos" at bounding box center [434, 77] width 90 height 13
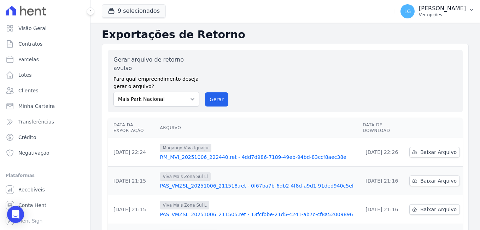
click at [419, 10] on p "[PERSON_NAME]" at bounding box center [442, 8] width 47 height 7
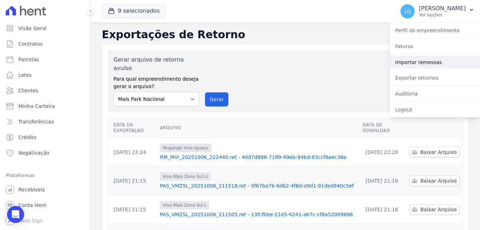
click at [417, 60] on link "Importar remessas" at bounding box center [434, 62] width 90 height 13
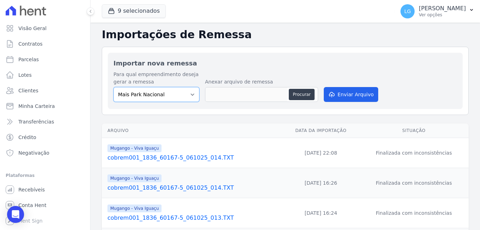
click at [184, 96] on select "[GEOGRAPHIC_DATA] [GEOGRAPHIC_DATA] Iguaçu [GEOGRAPHIC_DATA] RESIDENCIAL CHACAR…" at bounding box center [156, 94] width 86 height 15
select select "f525e02c-9c4c-4f57-95ad-169c6ef5a465"
click at [113, 87] on select "[GEOGRAPHIC_DATA] [GEOGRAPHIC_DATA] Iguaçu [GEOGRAPHIC_DATA] RESIDENCIAL CHACAR…" at bounding box center [156, 94] width 86 height 15
click at [457, 6] on p "[PERSON_NAME]" at bounding box center [442, 8] width 47 height 7
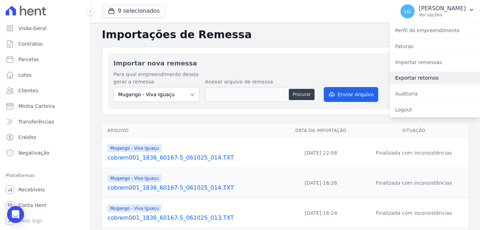
click at [420, 77] on link "Exportar retornos" at bounding box center [434, 77] width 90 height 13
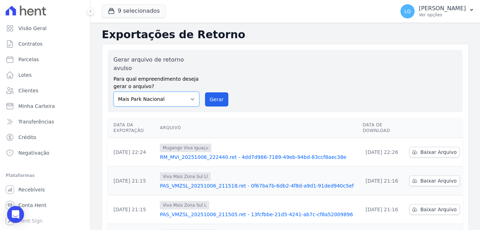
click at [191, 92] on select "[GEOGRAPHIC_DATA] [GEOGRAPHIC_DATA] Iguaçu [GEOGRAPHIC_DATA] RESIDENCIAL CHACAR…" at bounding box center [156, 99] width 86 height 15
select select "f525e02c-9c4c-4f57-95ad-169c6ef5a465"
click at [113, 92] on select "[GEOGRAPHIC_DATA] [GEOGRAPHIC_DATA] Iguaçu [GEOGRAPHIC_DATA] RESIDENCIAL CHACAR…" at bounding box center [156, 99] width 86 height 15
click at [218, 92] on button "Gerar" at bounding box center [216, 99] width 23 height 14
click at [423, 148] on span "Baixar Arquivo" at bounding box center [438, 151] width 36 height 7
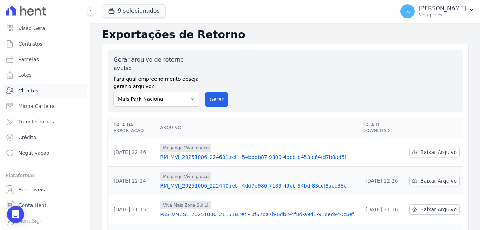
click at [31, 89] on span "Clientes" at bounding box center [28, 90] width 20 height 7
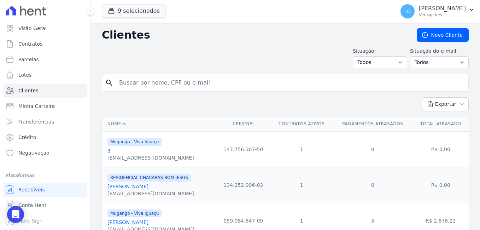
click at [145, 83] on input "search" at bounding box center [290, 83] width 351 height 14
paste input "[PERSON_NAME]"
type input "[PERSON_NAME]"
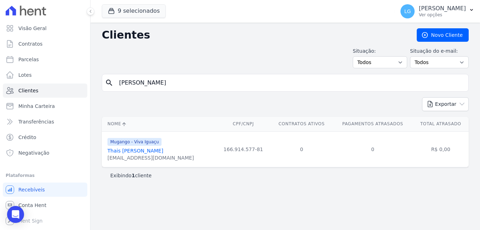
click at [143, 153] on link "Thais [PERSON_NAME]" at bounding box center [135, 151] width 56 height 6
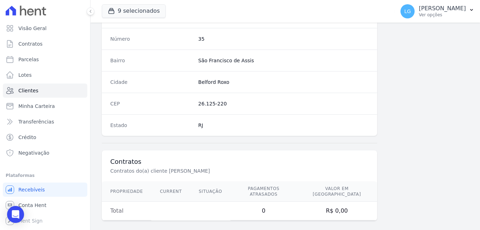
scroll to position [399, 0]
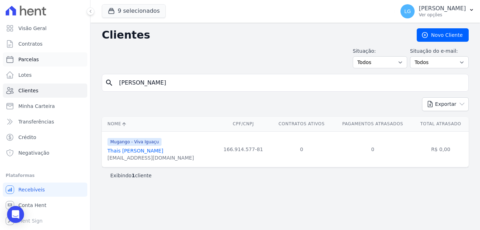
drag, startPoint x: 192, startPoint y: 88, endPoint x: 37, endPoint y: 60, distance: 157.5
click at [37, 60] on div "Visão Geral Contratos [GEOGRAPHIC_DATA] Lotes Clientes Minha Carteira Transferê…" at bounding box center [240, 115] width 480 height 230
paste input "[PERSON_NAME]"
type input "[PERSON_NAME]"
click at [147, 153] on link "[PERSON_NAME]" at bounding box center [127, 151] width 41 height 6
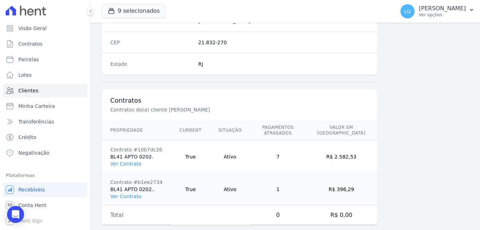
scroll to position [464, 0]
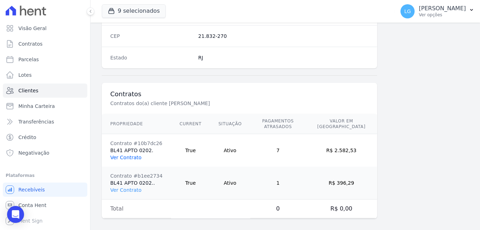
click at [121, 154] on link "Ver Contrato" at bounding box center [125, 157] width 31 height 6
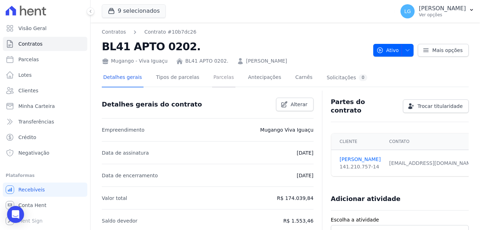
drag, startPoint x: 217, startPoint y: 77, endPoint x: 211, endPoint y: 77, distance: 5.7
click at [212, 77] on link "Parcelas" at bounding box center [223, 78] width 23 height 19
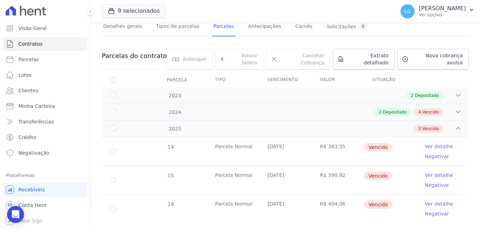
scroll to position [59, 0]
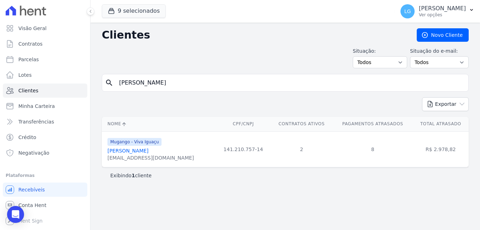
click at [147, 152] on link "[PERSON_NAME]" at bounding box center [127, 151] width 41 height 6
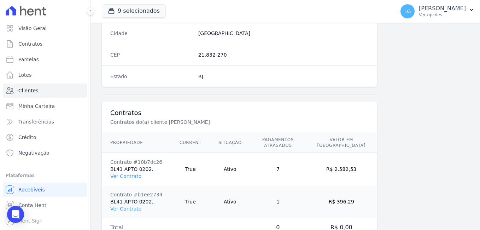
scroll to position [464, 0]
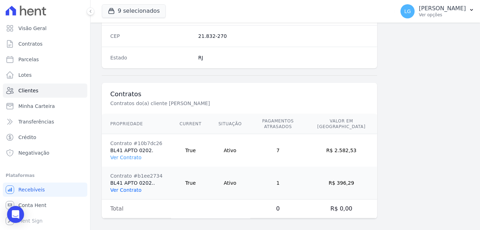
click at [127, 187] on link "Ver Contrato" at bounding box center [125, 190] width 31 height 6
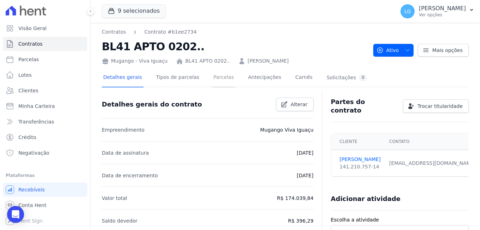
click at [214, 80] on link "Parcelas" at bounding box center [223, 78] width 23 height 19
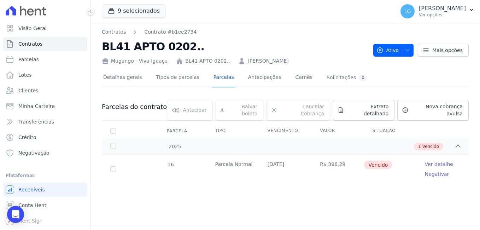
drag, startPoint x: 480, startPoint y: 74, endPoint x: 481, endPoint y: 148, distance: 73.9
click at [480, 148] on html "Visão Geral Contratos [GEOGRAPHIC_DATA] Lotes Clientes Minha Carteira Transferê…" at bounding box center [240, 115] width 480 height 230
click at [480, 152] on div "16 [GEOGRAPHIC_DATA] [DATE] R$ 396,29 [GEOGRAPHIC_DATA] Ver detalhe Negativar" at bounding box center [284, 169] width 389 height 34
click at [30, 89] on span "Clientes" at bounding box center [28, 90] width 20 height 7
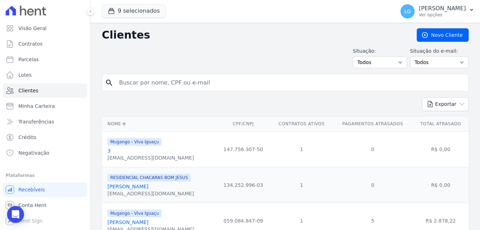
click at [209, 82] on input "search" at bounding box center [290, 83] width 351 height 14
paste input "GLAUQUE [PERSON_NAME]"
type input "GLAUQUE [PERSON_NAME]"
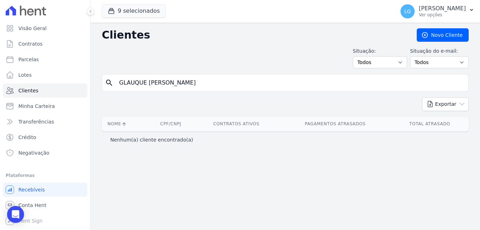
drag, startPoint x: 210, startPoint y: 85, endPoint x: 91, endPoint y: 81, distance: 119.1
click at [91, 81] on div "Clientes [GEOGRAPHIC_DATA] Situação: Todos Adimplentes Inadimplentes Situação d…" at bounding box center [284, 126] width 389 height 207
paste input "[PERSON_NAME] MARQUE"
type input "[PERSON_NAME]"
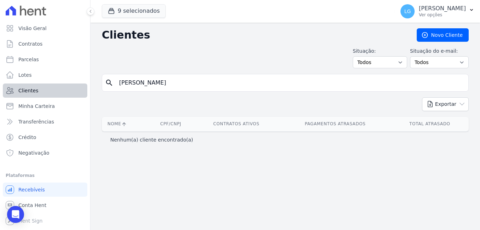
drag, startPoint x: 234, startPoint y: 86, endPoint x: 71, endPoint y: 88, distance: 162.5
click at [71, 88] on div "Visão Geral Contratos [GEOGRAPHIC_DATA] Lotes Clientes Minha Carteira Transferê…" at bounding box center [240, 115] width 480 height 230
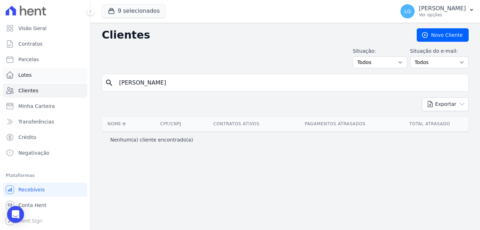
drag, startPoint x: 240, startPoint y: 86, endPoint x: 61, endPoint y: 75, distance: 179.1
click at [61, 75] on div "Visão Geral Contratos [GEOGRAPHIC_DATA] Lotes Clientes Minha Carteira Transferê…" at bounding box center [240, 115] width 480 height 230
paste input "search"
type input "C"
paste input "[PERSON_NAME]"
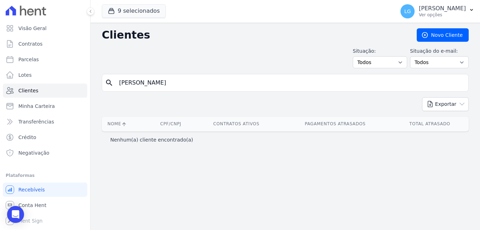
type input "[PERSON_NAME]"
